Goal: Information Seeking & Learning: Learn about a topic

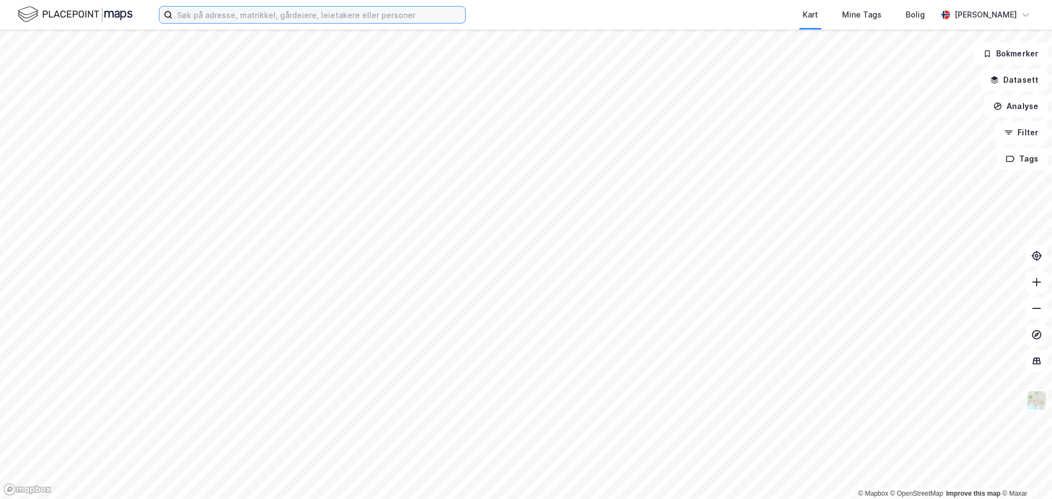
click at [251, 14] on input at bounding box center [319, 15] width 293 height 16
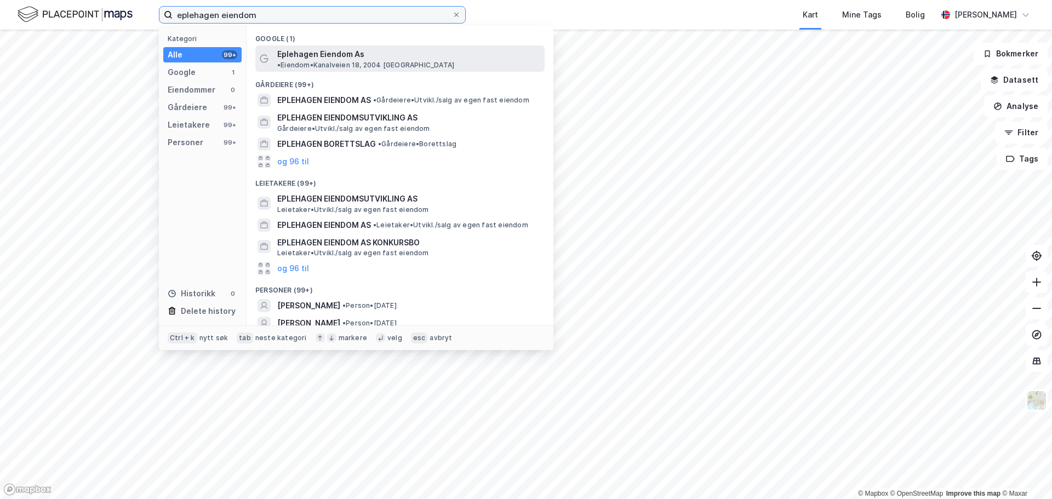
type input "eplehagen eiendom"
click at [346, 45] on div "Eplehagen Eiendom As • Eiendom • [STREET_ADDRESS]" at bounding box center [399, 58] width 289 height 26
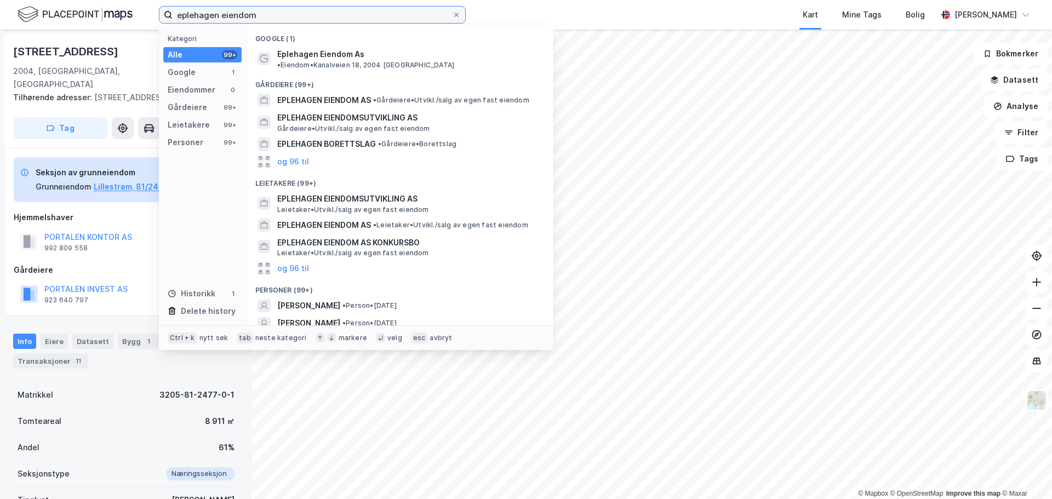
click at [265, 15] on input "eplehagen eiendom" at bounding box center [313, 15] width 280 height 16
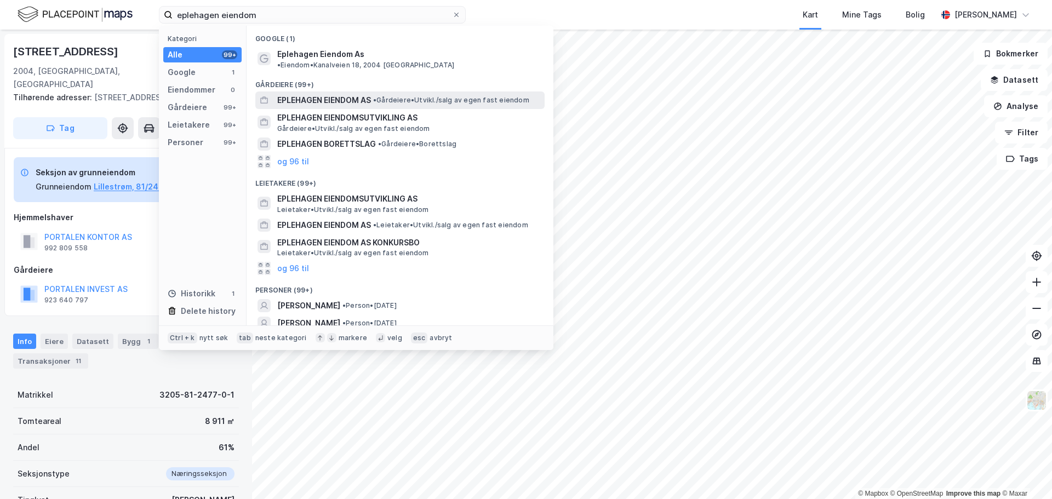
click at [341, 94] on span "EPLEHAGEN EIENDOM AS" at bounding box center [324, 100] width 94 height 13
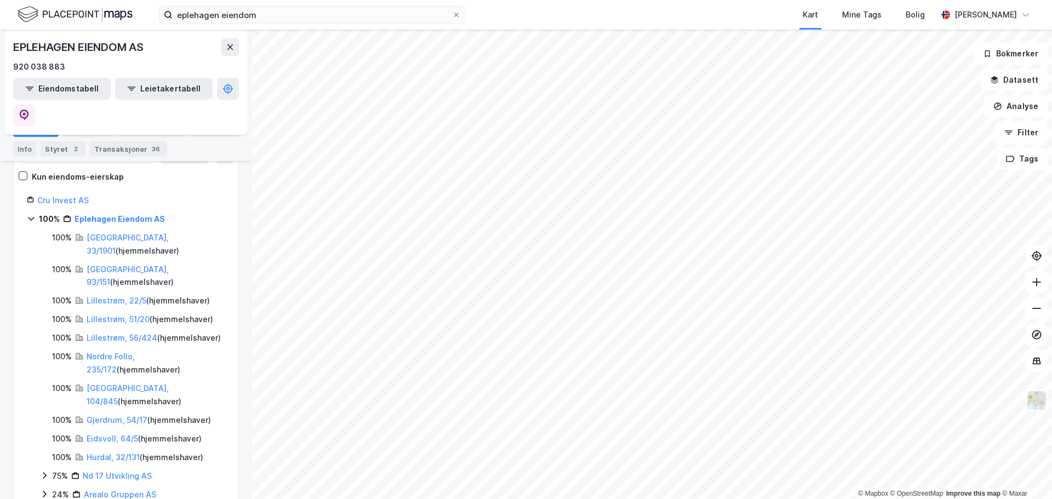
scroll to position [129, 0]
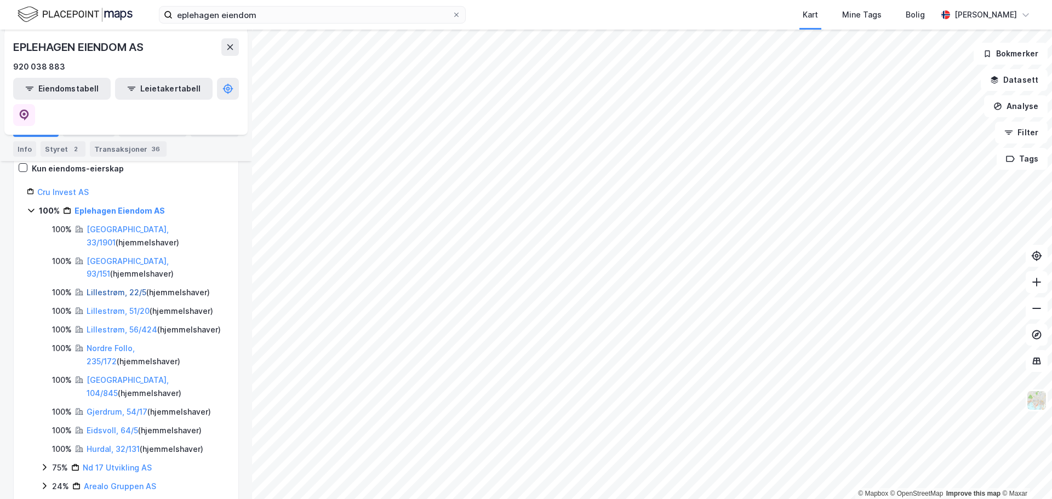
click at [128, 288] on link "Lillestrøm, 22/5" at bounding box center [117, 292] width 60 height 9
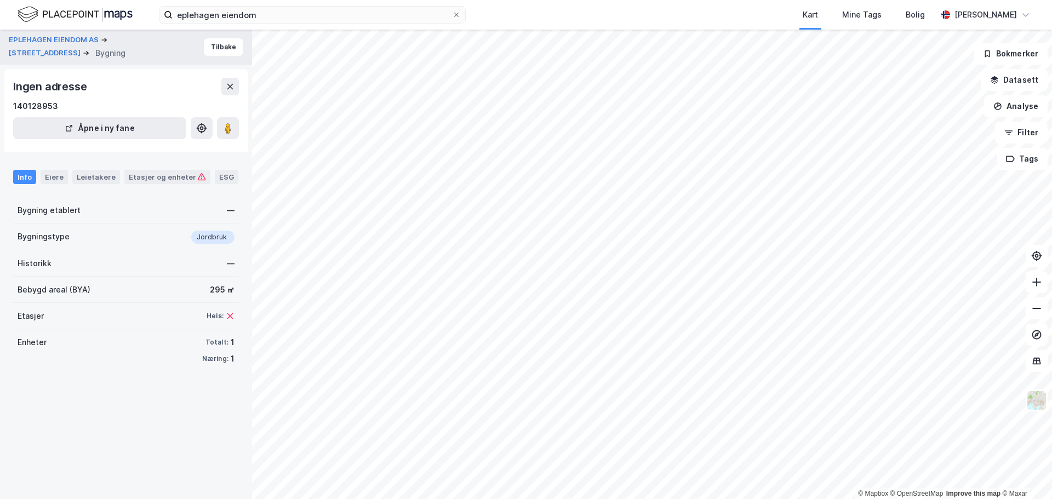
click at [174, 168] on div "Info Eiere Leietakere Etasjer og enheter ESG" at bounding box center [126, 173] width 252 height 32
click at [170, 175] on div "Etasjer og enheter" at bounding box center [167, 177] width 77 height 10
